Goal: Consume media (video, audio): Consume media (video, audio)

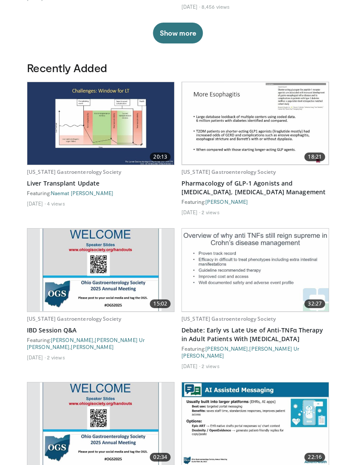
scroll to position [402, 0]
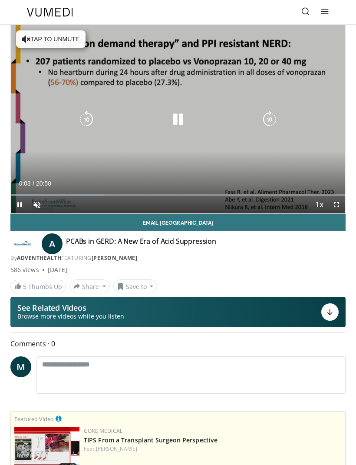
click at [186, 115] on icon "Video Player" at bounding box center [177, 119] width 17 height 17
click at [67, 41] on div "10 seconds Tap to unmute" at bounding box center [178, 119] width 335 height 188
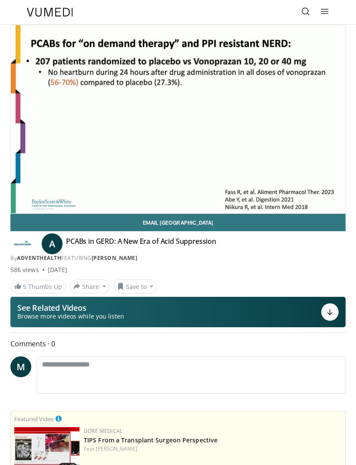
click at [340, 218] on link "Email [GEOGRAPHIC_DATA]" at bounding box center [177, 222] width 335 height 17
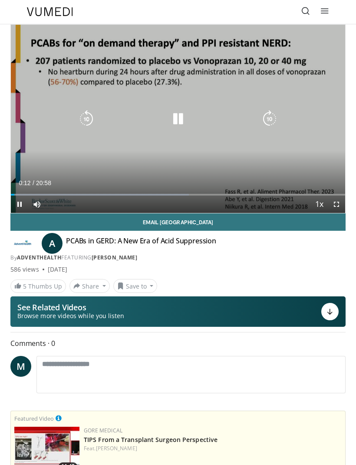
scroll to position [1, 0]
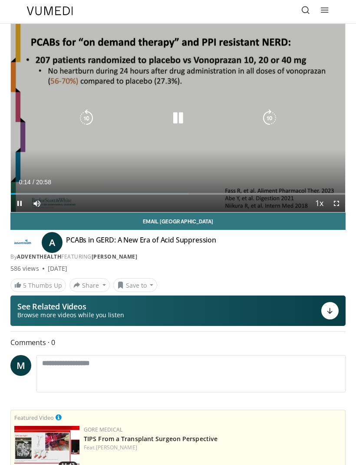
click at [186, 123] on icon "Video Player" at bounding box center [177, 118] width 17 height 17
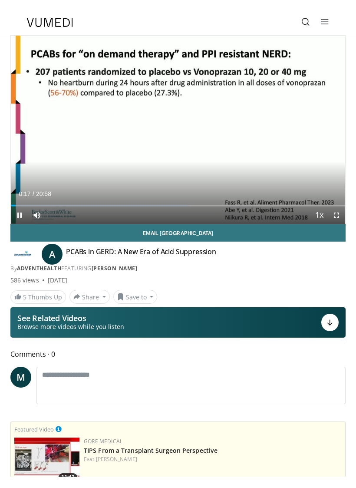
scroll to position [10, 0]
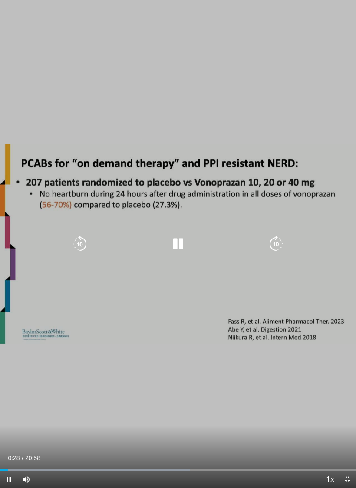
click at [328, 319] on div "10 seconds Tap to unmute" at bounding box center [178, 244] width 356 height 488
click at [249, 465] on div "Progress Bar" at bounding box center [261, 470] width 186 height 2
click at [237, 465] on div "Progress Bar" at bounding box center [263, 470] width 188 height 2
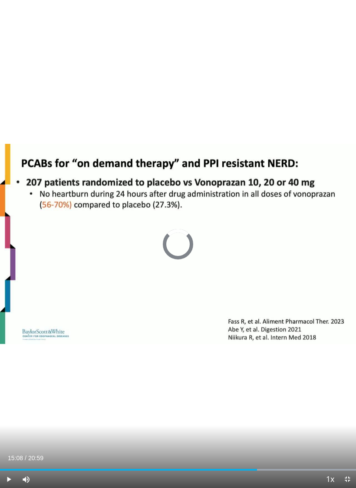
click at [256, 465] on div "Progress Bar" at bounding box center [263, 470] width 188 height 2
click at [254, 465] on div "Loaded : 0.00%" at bounding box center [178, 470] width 356 height 2
